Goal: Check status: Check status

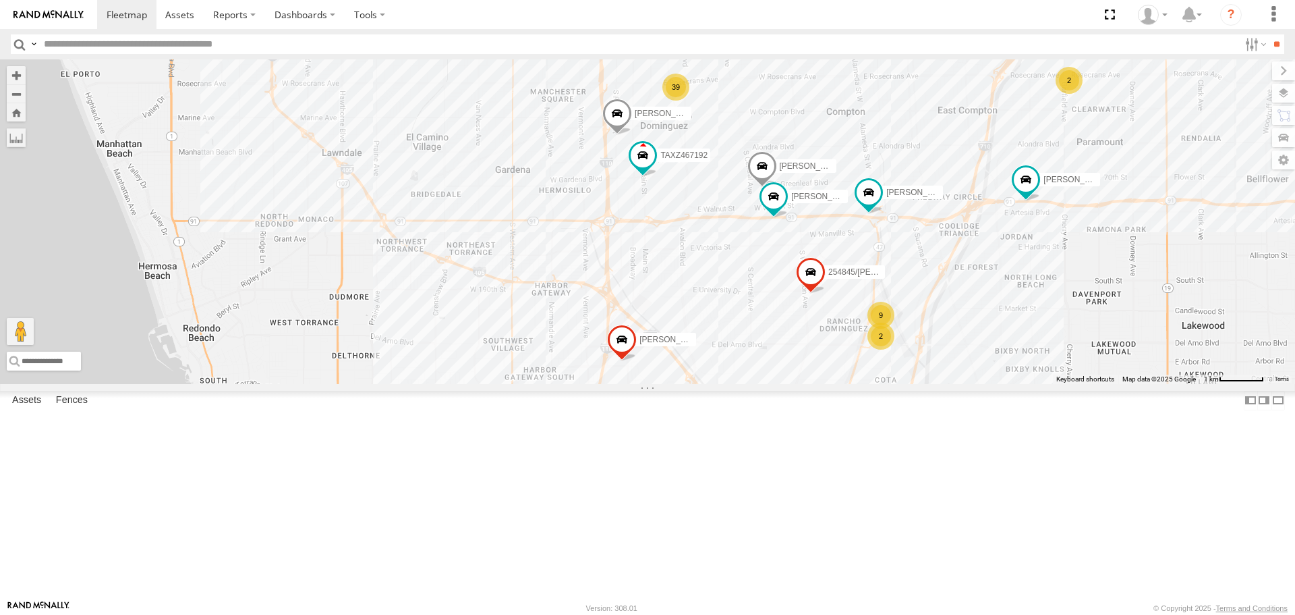
click at [882, 349] on div "2" at bounding box center [881, 335] width 27 height 27
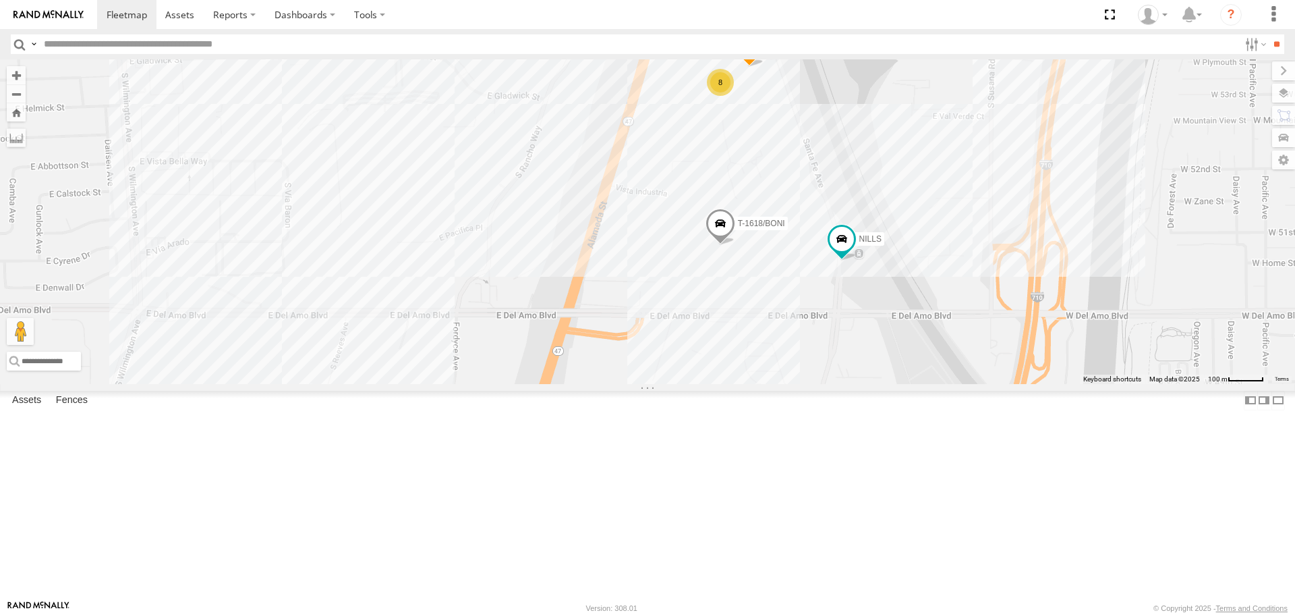
click at [720, 96] on div "8" at bounding box center [720, 82] width 27 height 27
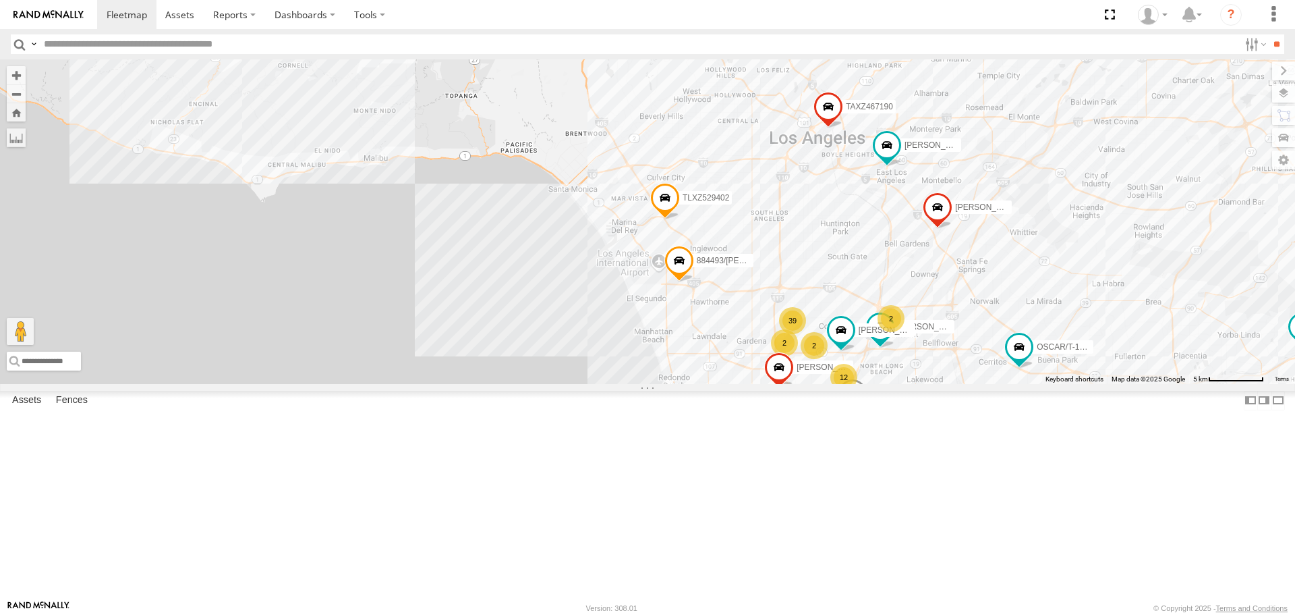
drag, startPoint x: 703, startPoint y: 297, endPoint x: 712, endPoint y: 430, distance: 133.2
click at [712, 383] on div "884493/[PERSON_NAME]/T-1698 [PERSON_NAME]/T-1633 [PERSON_NAME]/T-1611 TAXZ46558…" at bounding box center [647, 221] width 1295 height 324
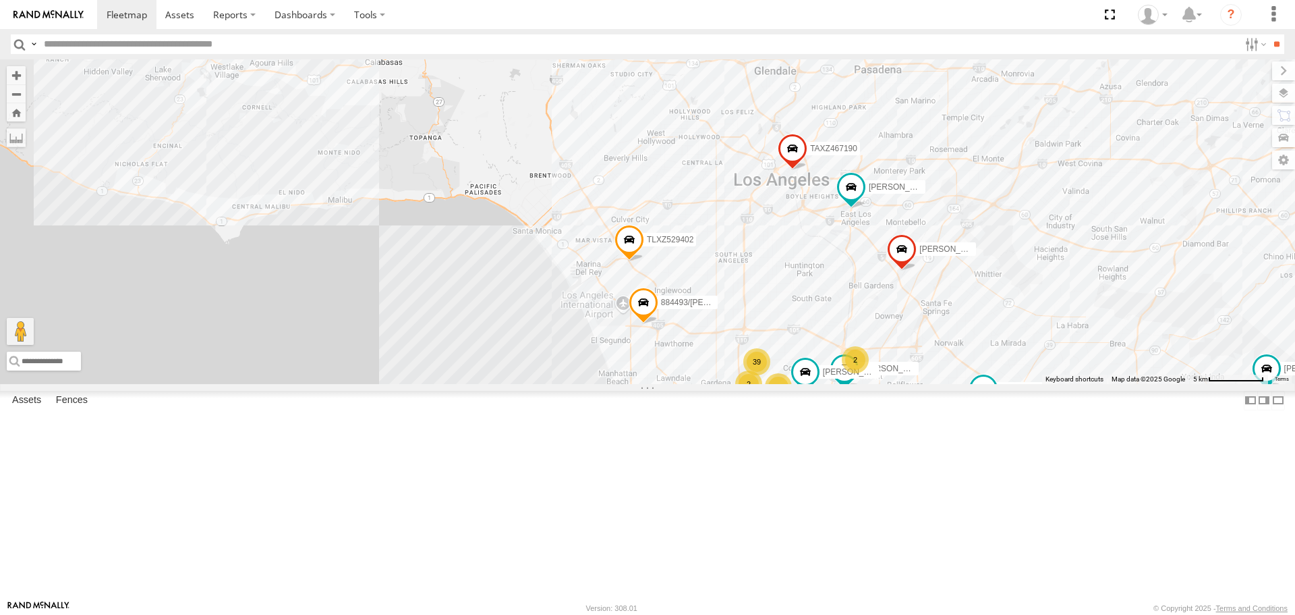
drag, startPoint x: 851, startPoint y: 355, endPoint x: 783, endPoint y: 411, distance: 88.7
click at [783, 383] on div "884493/[PERSON_NAME]/T-1698 [PERSON_NAME]/T-1633 [PERSON_NAME]/T-1611 TAXZ46558…" at bounding box center [647, 221] width 1295 height 324
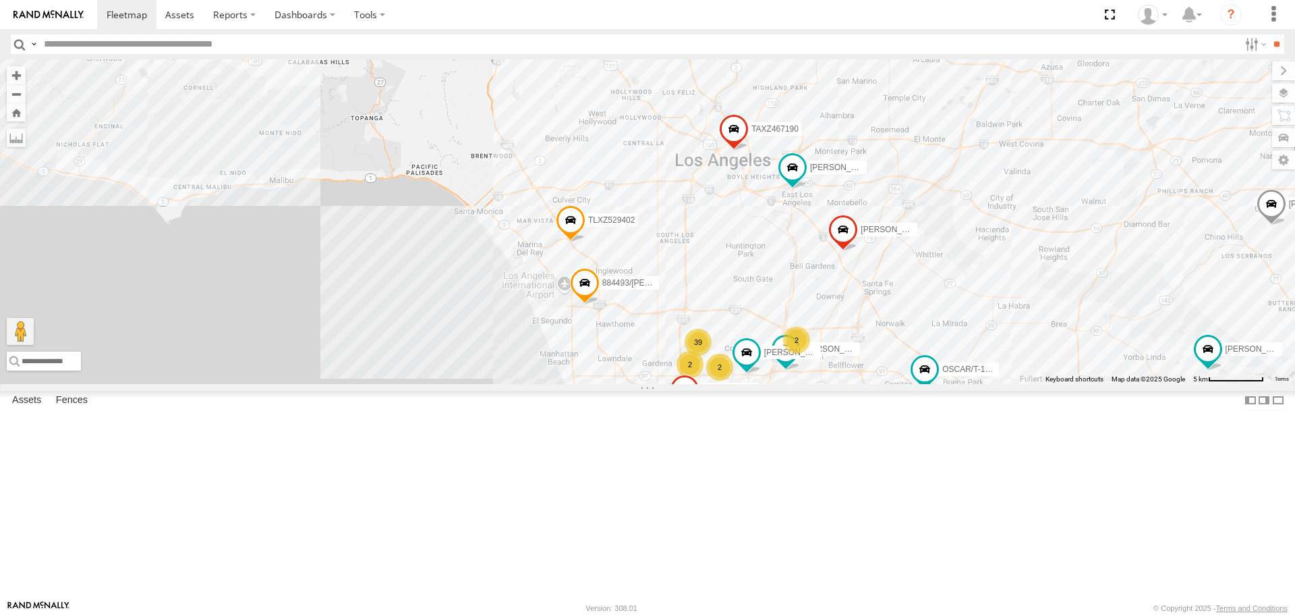
drag, startPoint x: 623, startPoint y: 234, endPoint x: 611, endPoint y: 221, distance: 17.2
click at [618, 227] on div "884493/[PERSON_NAME]/T-1698 [PERSON_NAME]/T-1633 [PERSON_NAME]/T-1611 TAXZ46558…" at bounding box center [647, 221] width 1295 height 324
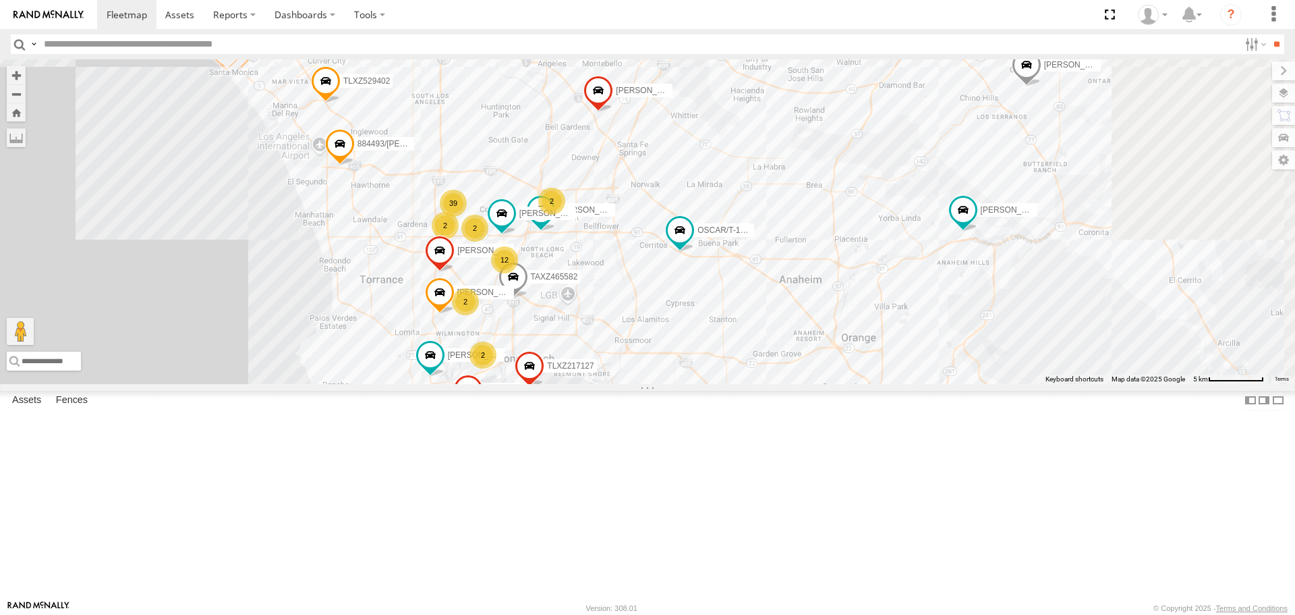
drag, startPoint x: 1003, startPoint y: 422, endPoint x: 774, endPoint y: 304, distance: 257.7
click at [774, 304] on div "884493/[PERSON_NAME]/T-1698 [PERSON_NAME]/T-1633 [PERSON_NAME]/T-1611 TAXZ46558…" at bounding box center [647, 221] width 1295 height 324
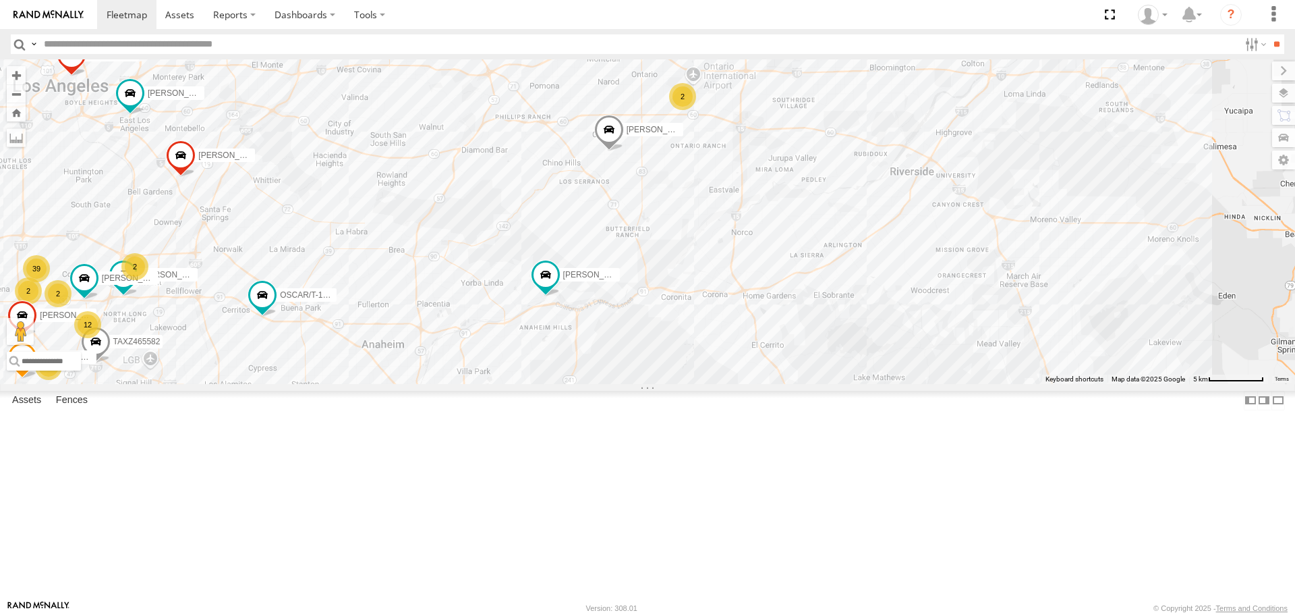
drag, startPoint x: 660, startPoint y: 352, endPoint x: 625, endPoint y: 352, distance: 35.1
click at [625, 352] on div "884493/[PERSON_NAME]/T-1698 [PERSON_NAME]/T-1633 [PERSON_NAME]/T-1611 TAXZ46558…" at bounding box center [647, 221] width 1295 height 324
click at [674, 110] on div "2" at bounding box center [682, 96] width 27 height 27
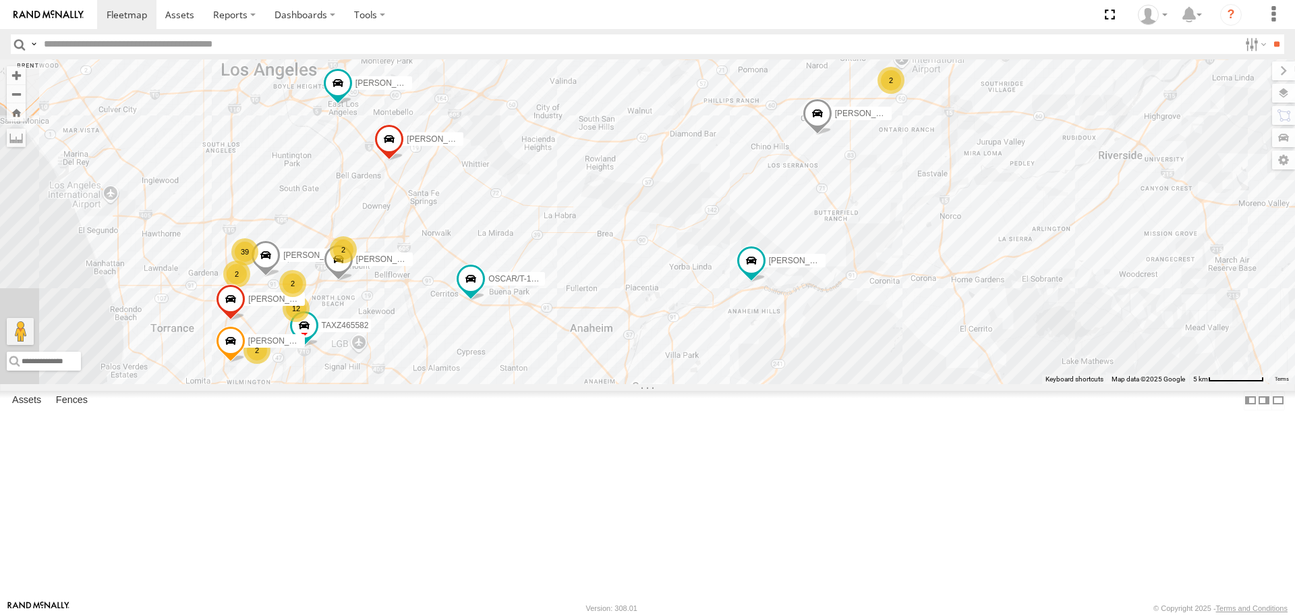
drag, startPoint x: 742, startPoint y: 354, endPoint x: 842, endPoint y: 341, distance: 100.7
click at [842, 341] on div "2 39 12 2 [PERSON_NAME]/T-1623 [PERSON_NAME]/T-1627 2 [PERSON_NAME]/T-1698 [PER…" at bounding box center [647, 221] width 1295 height 324
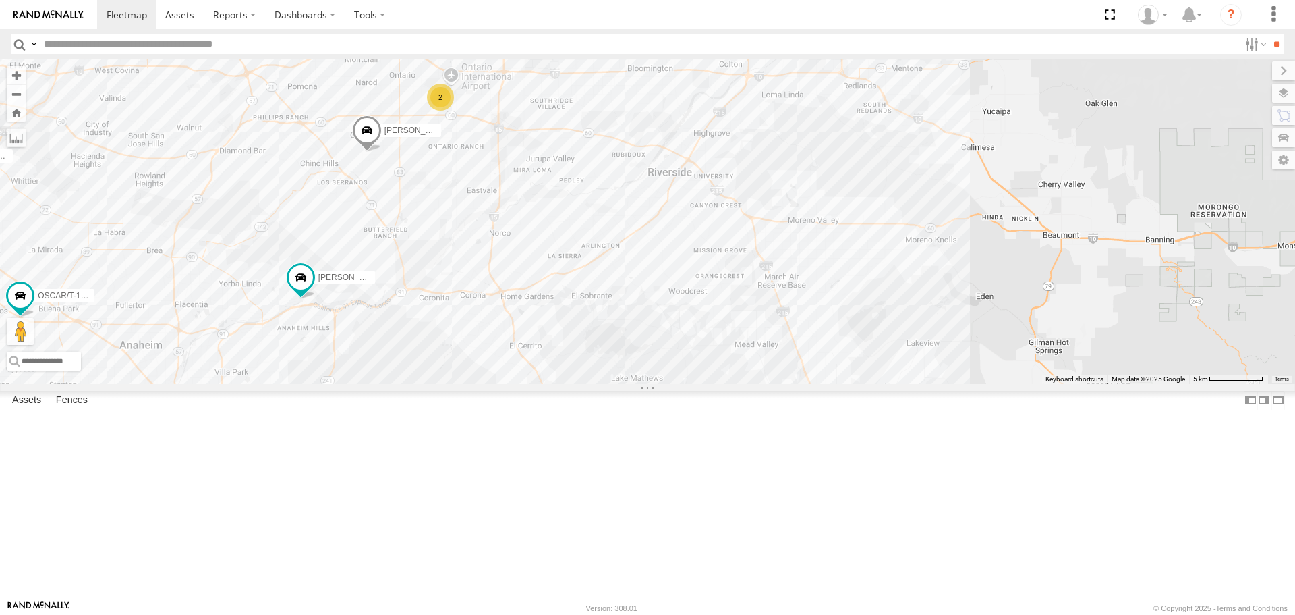
drag, startPoint x: 980, startPoint y: 345, endPoint x: 526, endPoint y: 363, distance: 454.4
click at [526, 363] on div "2 39 12 2 [PERSON_NAME]/T-1623 [PERSON_NAME]/T-1627 2 [PERSON_NAME]/T-1698 [PER…" at bounding box center [647, 221] width 1295 height 324
